Goal: Information Seeking & Learning: Get advice/opinions

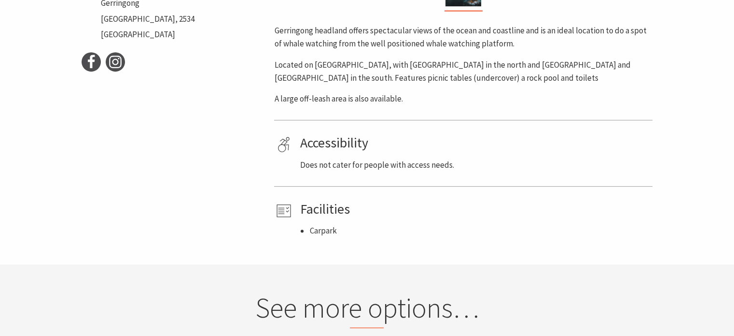
scroll to position [271, 0]
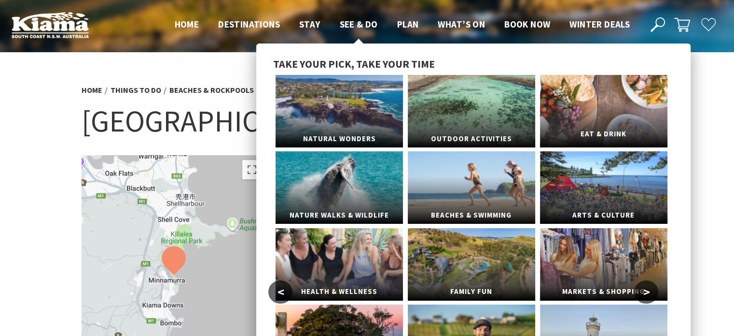
click at [638, 102] on link "Eat & Drink" at bounding box center [603, 111] width 127 height 72
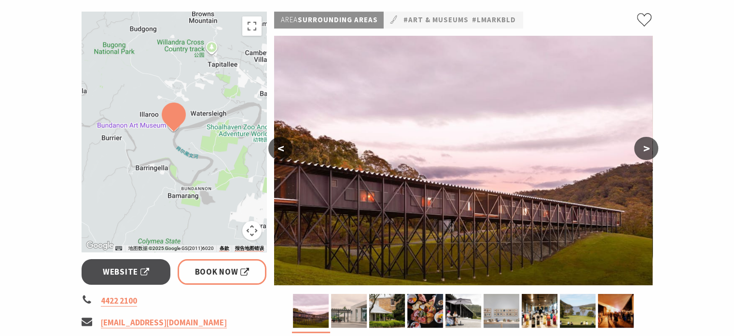
scroll to position [145, 0]
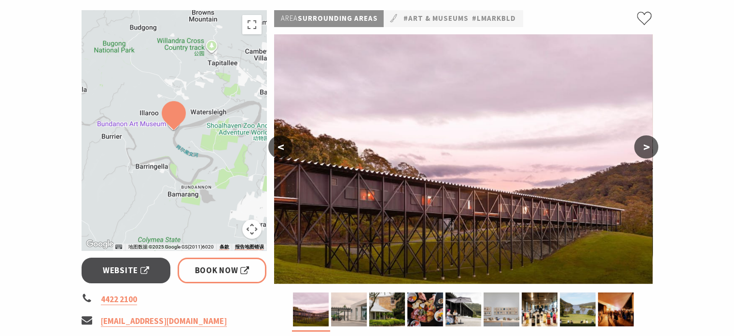
click at [647, 143] on button ">" at bounding box center [646, 146] width 24 height 23
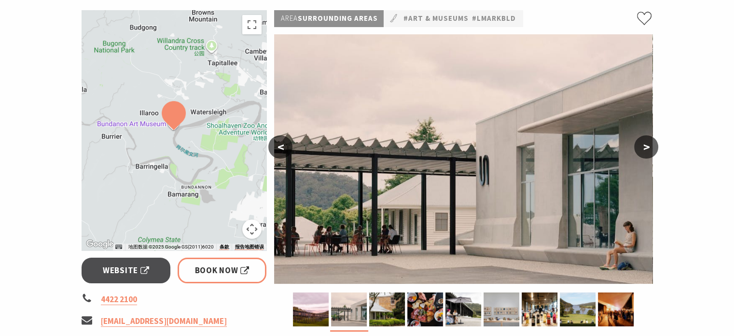
click at [649, 143] on button ">" at bounding box center [646, 146] width 24 height 23
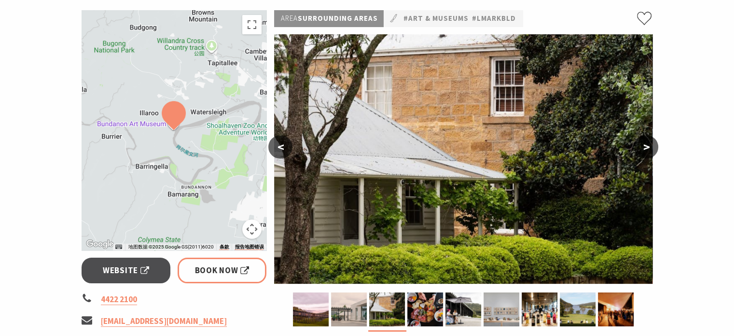
click at [647, 152] on button ">" at bounding box center [646, 146] width 24 height 23
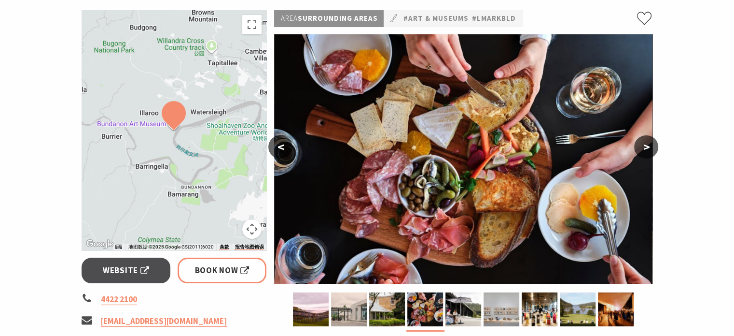
click at [647, 152] on button ">" at bounding box center [646, 146] width 24 height 23
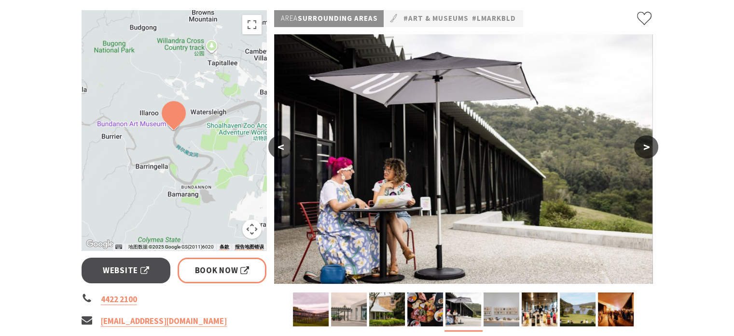
click at [647, 152] on button ">" at bounding box center [646, 146] width 24 height 23
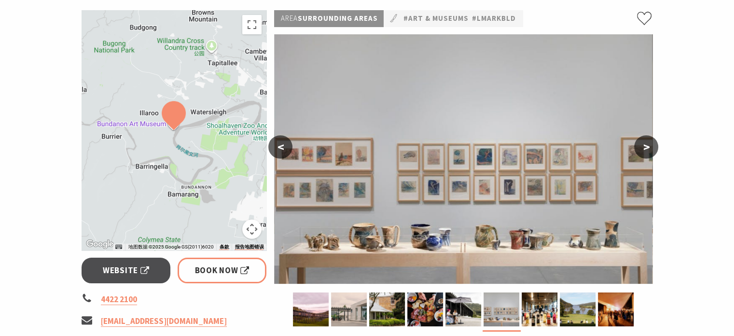
click at [647, 152] on button ">" at bounding box center [646, 146] width 24 height 23
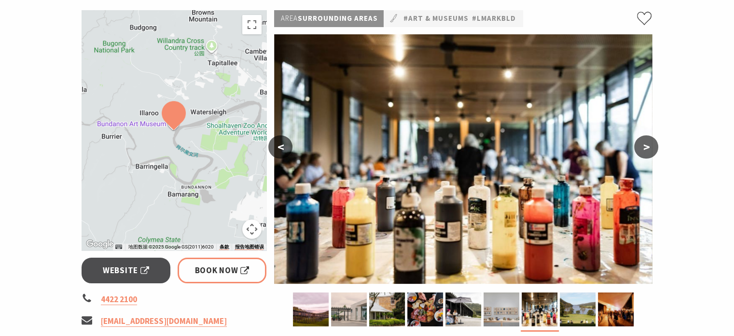
click at [646, 140] on button ">" at bounding box center [646, 146] width 24 height 23
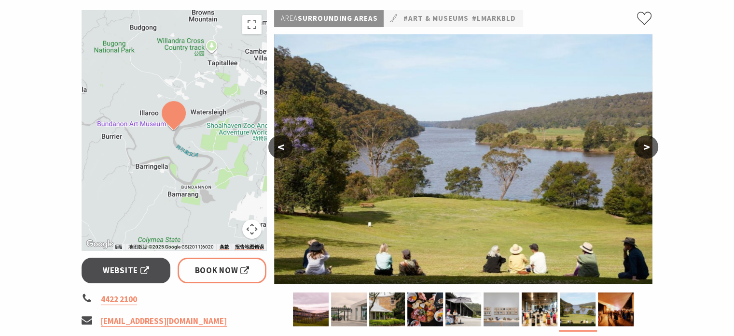
click at [646, 140] on button ">" at bounding box center [646, 146] width 24 height 23
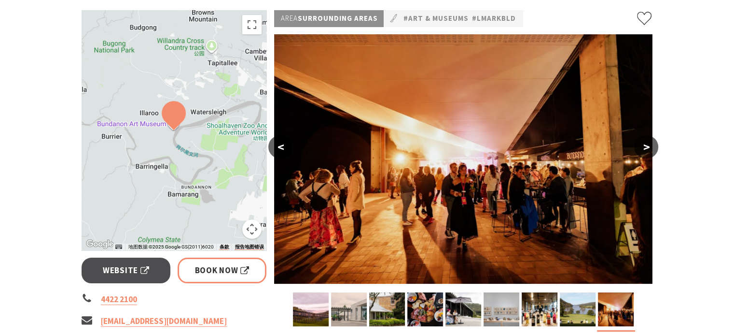
click at [646, 140] on button ">" at bounding box center [646, 146] width 24 height 23
click at [648, 143] on button ">" at bounding box center [646, 146] width 24 height 23
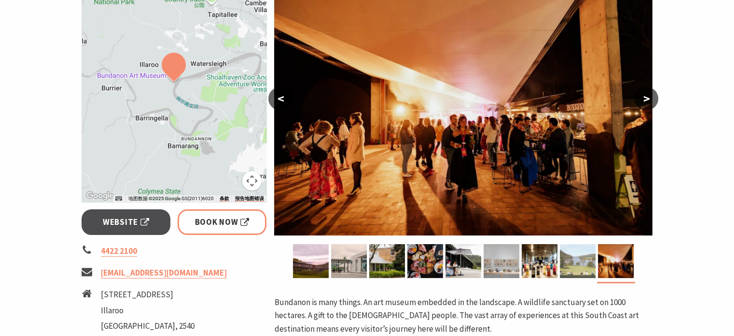
click at [575, 254] on img at bounding box center [578, 261] width 36 height 34
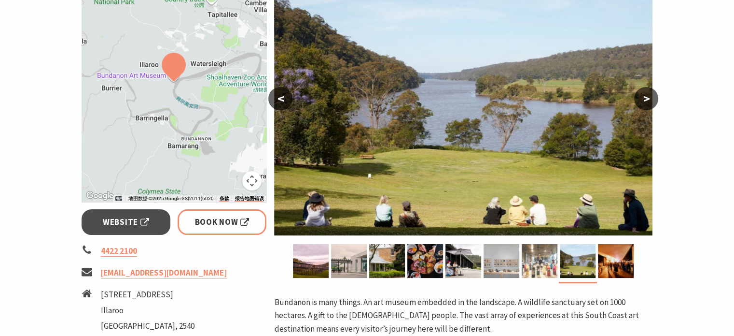
drag, startPoint x: 542, startPoint y: 261, endPoint x: 535, endPoint y: 262, distance: 7.4
click at [541, 262] on img at bounding box center [540, 261] width 36 height 34
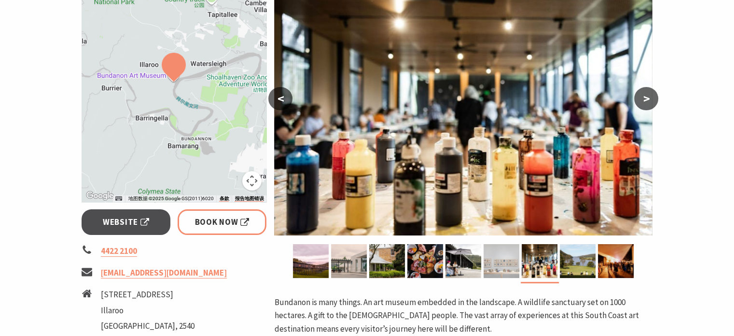
click at [489, 270] on img at bounding box center [502, 261] width 36 height 34
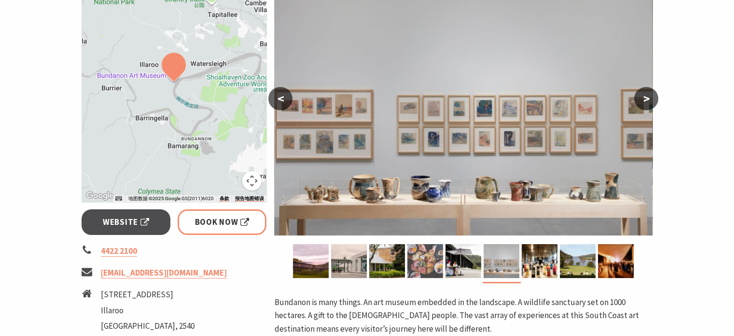
click at [427, 269] on img at bounding box center [425, 261] width 36 height 34
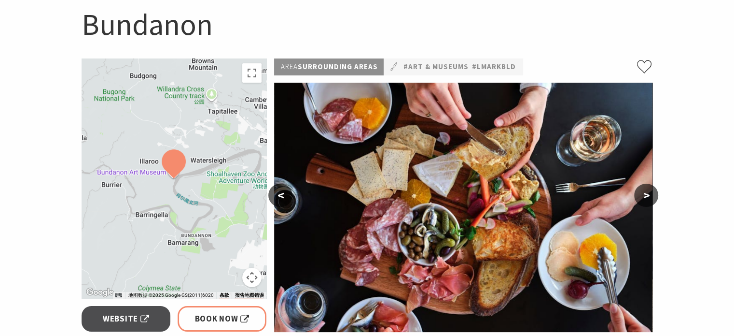
scroll to position [0, 0]
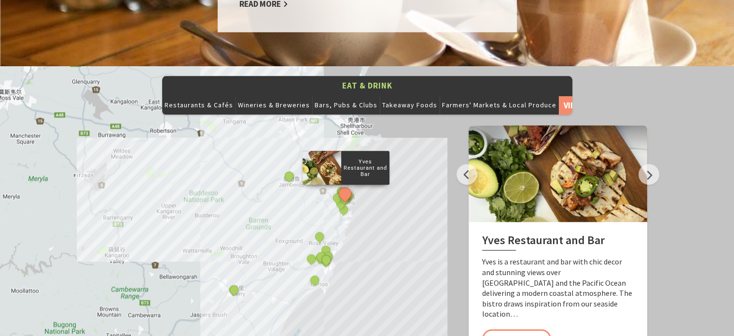
scroll to position [1062, 0]
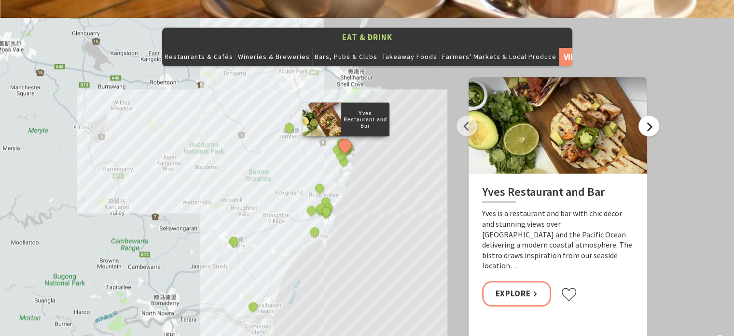
click at [651, 115] on button "Next" at bounding box center [649, 125] width 21 height 21
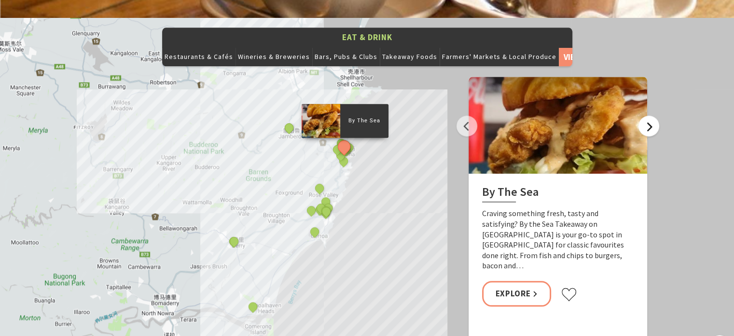
click at [652, 115] on button "Next" at bounding box center [649, 125] width 21 height 21
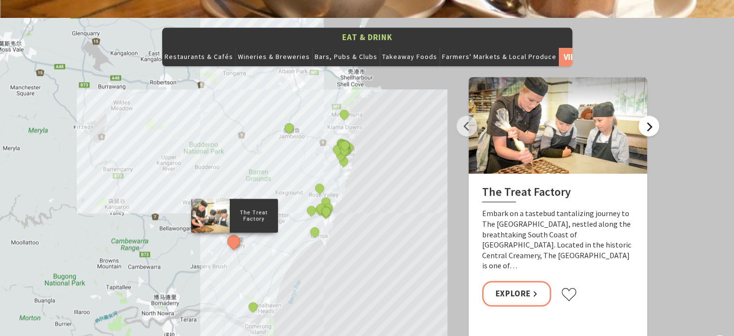
click at [653, 115] on button "Next" at bounding box center [649, 125] width 21 height 21
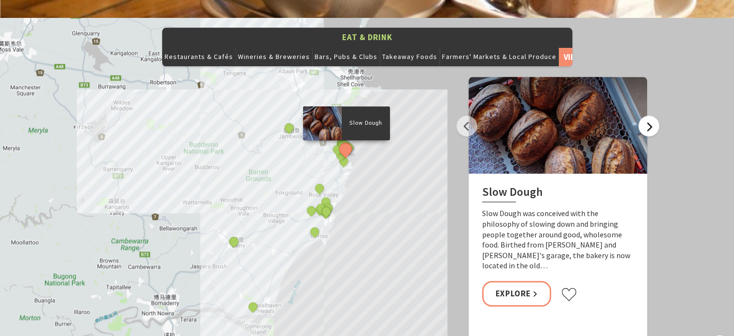
click at [653, 115] on button "Next" at bounding box center [649, 125] width 21 height 21
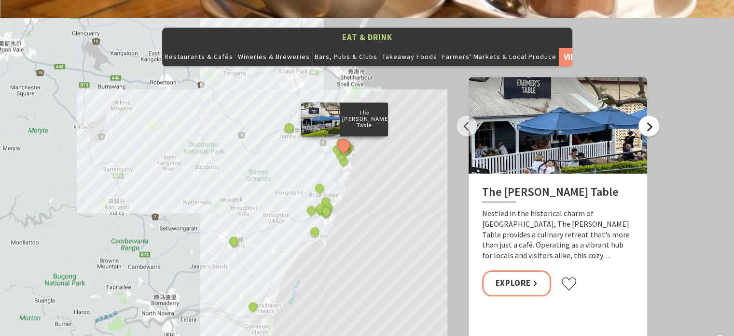
click at [646, 115] on button "Next" at bounding box center [649, 125] width 21 height 21
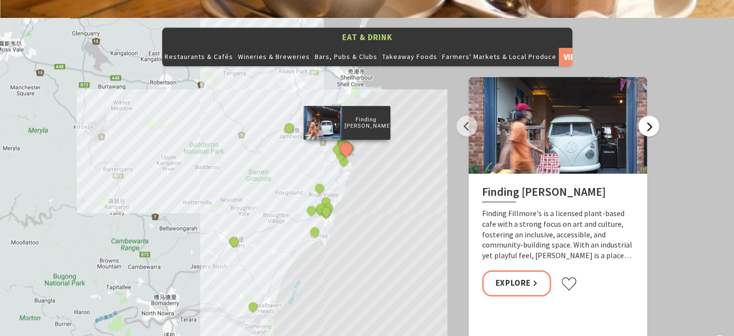
click at [645, 115] on button "Next" at bounding box center [649, 125] width 21 height 21
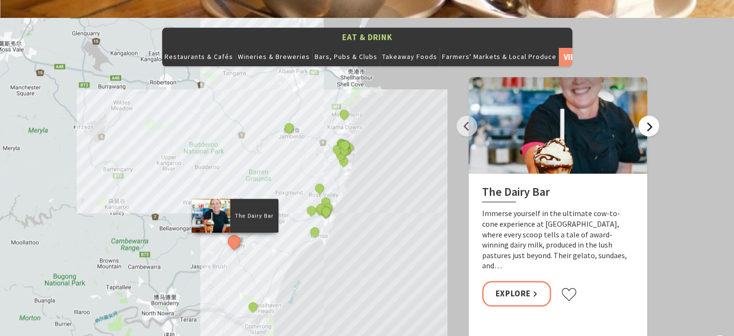
click at [645, 115] on button "Next" at bounding box center [649, 125] width 21 height 21
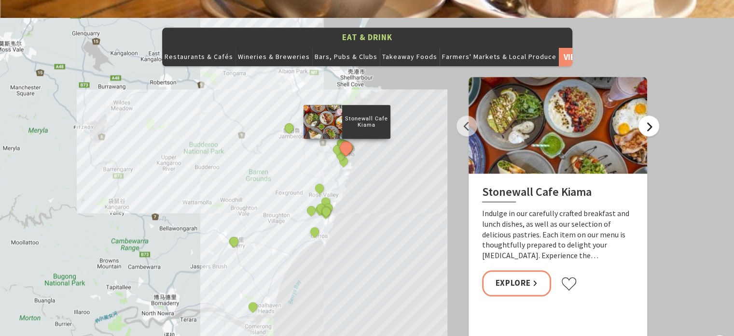
click at [645, 115] on button "Next" at bounding box center [649, 125] width 21 height 21
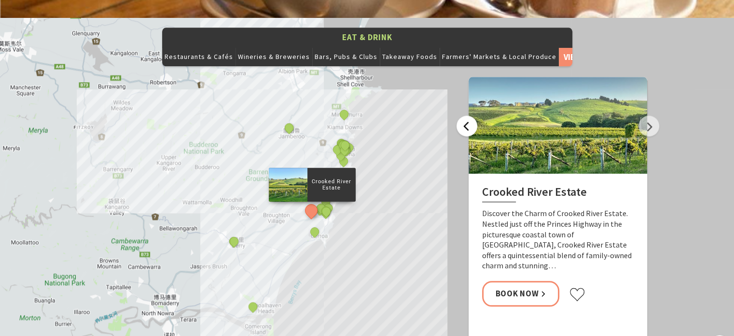
click at [466, 115] on button "Previous" at bounding box center [467, 125] width 21 height 21
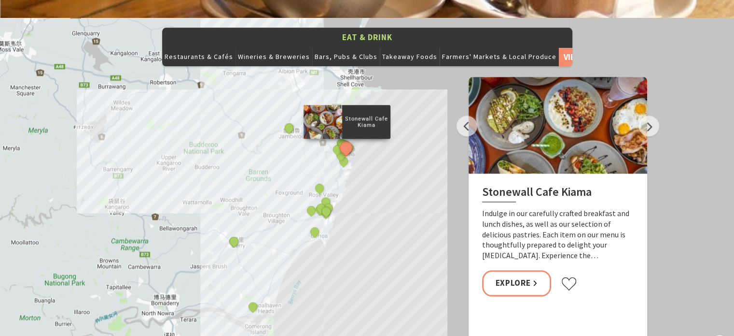
drag, startPoint x: 537, startPoint y: 103, endPoint x: 431, endPoint y: 209, distance: 149.9
click at [646, 115] on button "Next" at bounding box center [649, 125] width 21 height 21
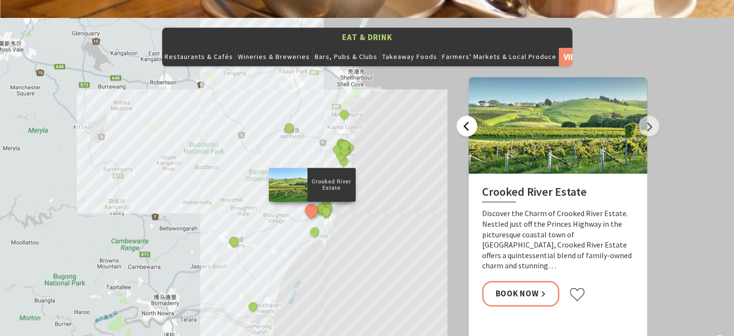
click at [463, 115] on button "Previous" at bounding box center [467, 125] width 21 height 21
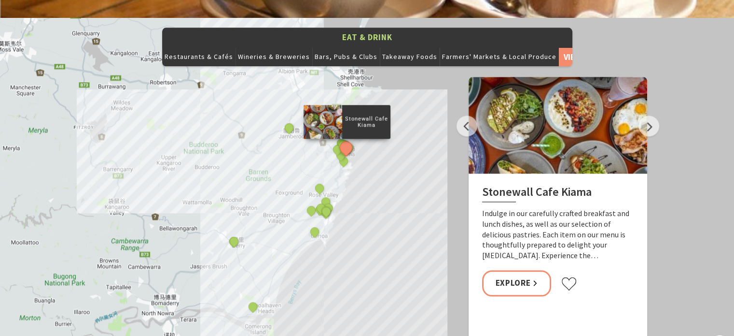
click at [348, 139] on button "See detail about Stonewall Cafe Kiama" at bounding box center [346, 148] width 18 height 18
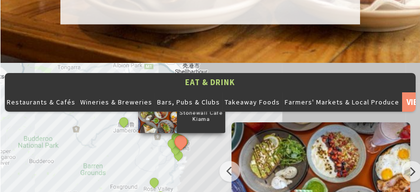
drag, startPoint x: 229, startPoint y: 135, endPoint x: 237, endPoint y: 106, distance: 30.0
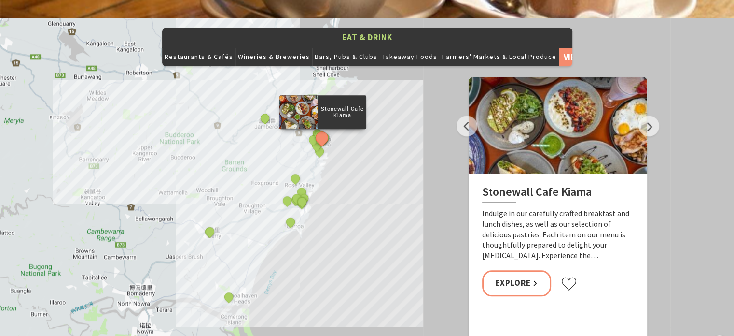
click at [343, 104] on p "Stonewall Cafe Kiama" at bounding box center [342, 111] width 48 height 15
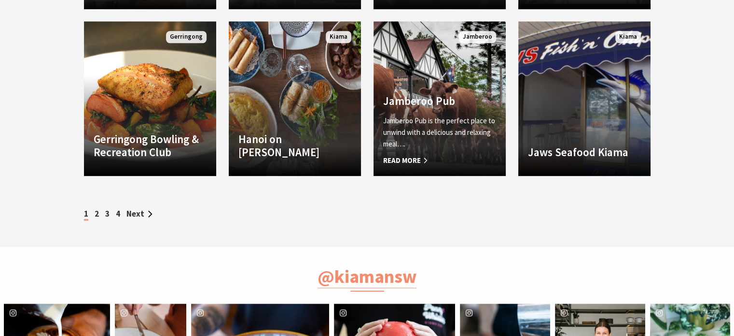
scroll to position [1062, 0]
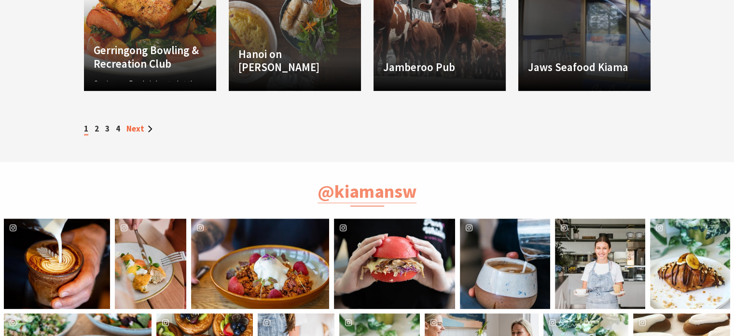
click at [131, 127] on link "Next" at bounding box center [139, 128] width 26 height 11
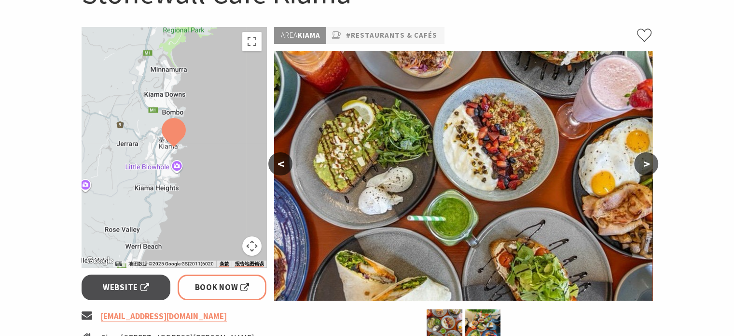
scroll to position [145, 0]
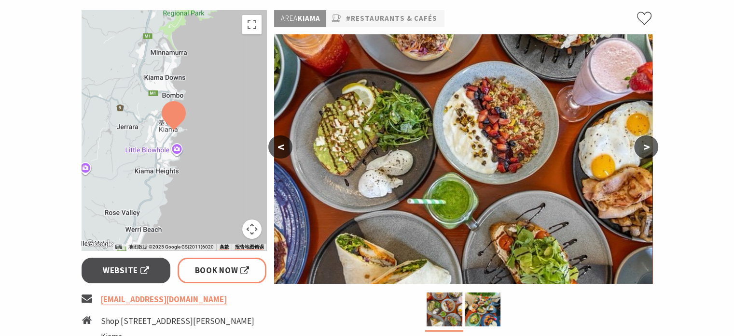
click at [646, 150] on button ">" at bounding box center [646, 146] width 24 height 23
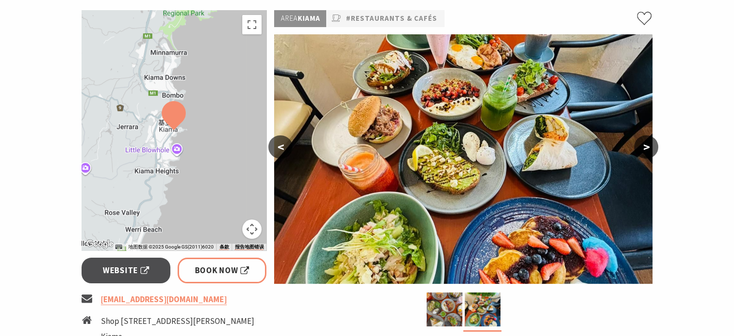
click at [646, 150] on button ">" at bounding box center [646, 146] width 24 height 23
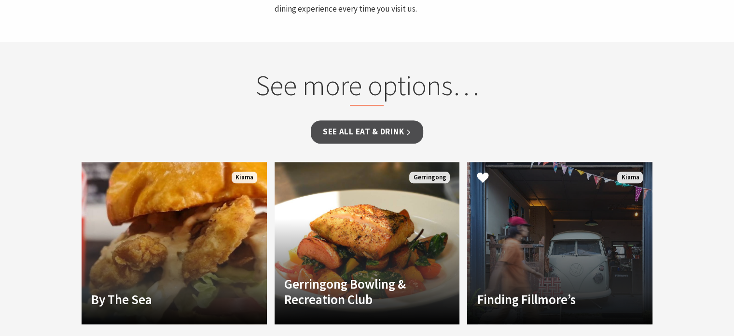
scroll to position [598, 0]
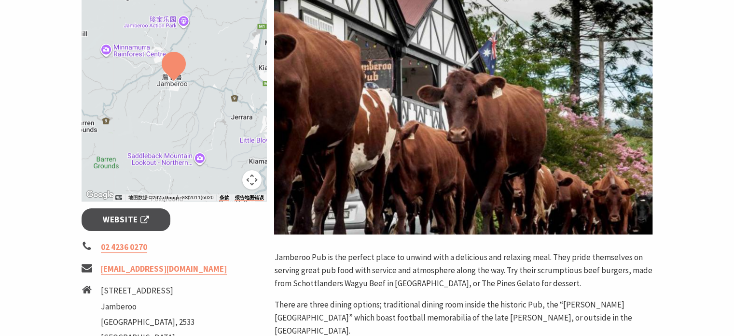
scroll to position [193, 0]
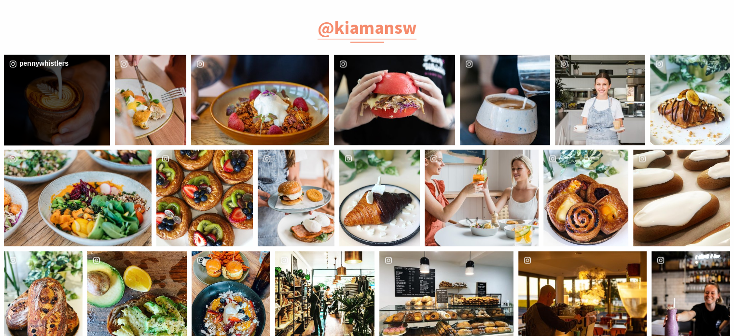
scroll to position [1641, 0]
